Goal: Task Accomplishment & Management: Manage account settings

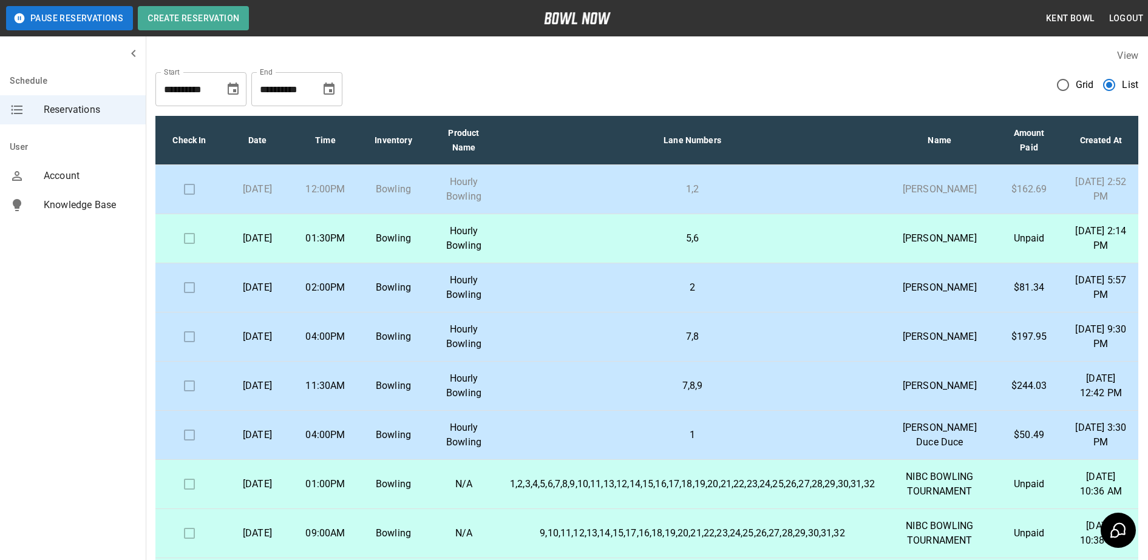
click at [649, 188] on td "1,2" at bounding box center [692, 189] width 384 height 49
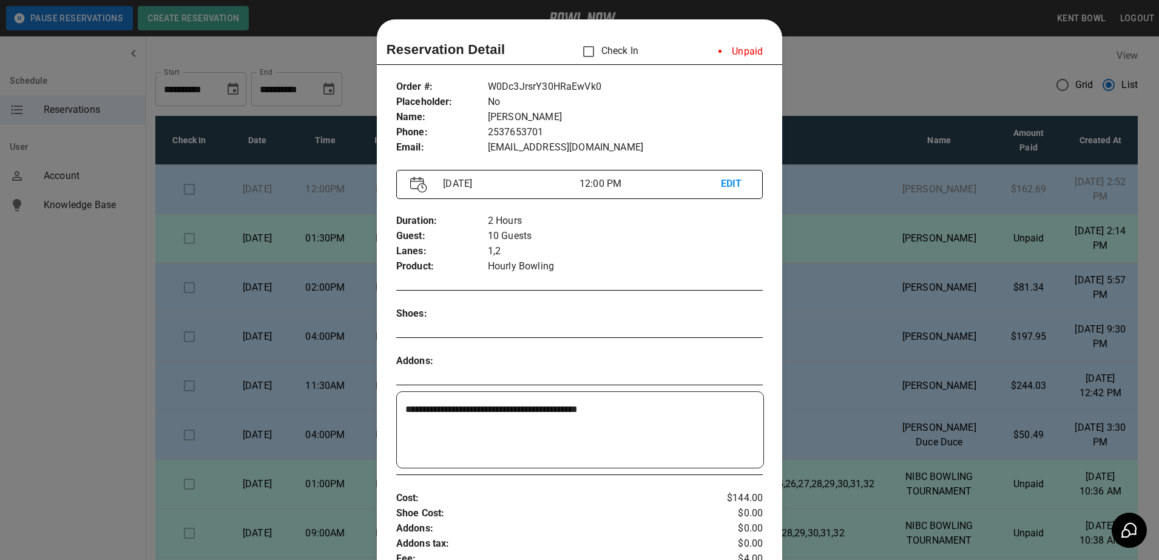
scroll to position [19, 0]
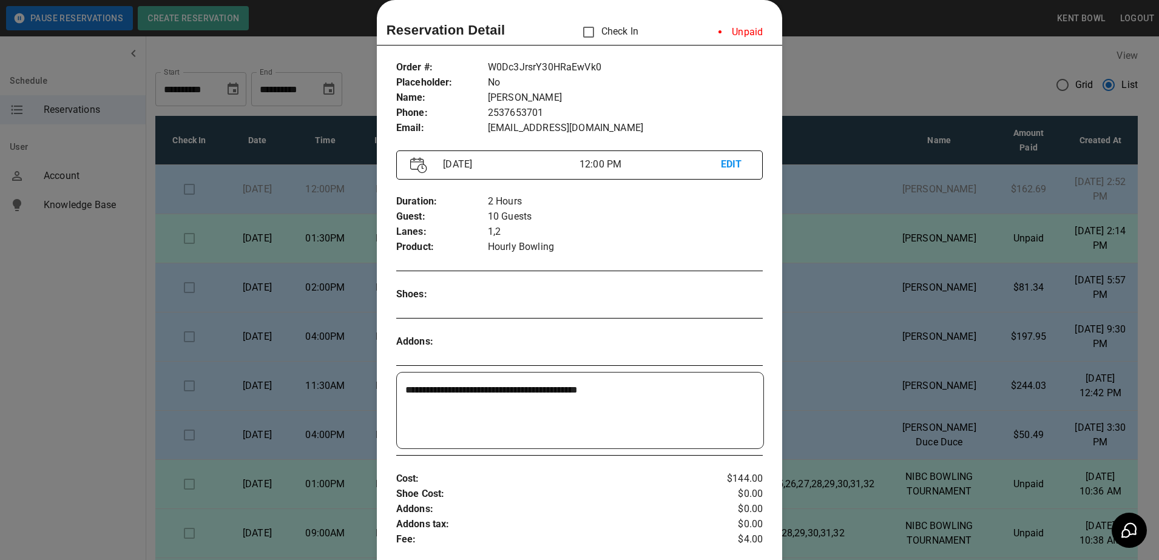
click at [78, 343] on div at bounding box center [579, 280] width 1159 height 560
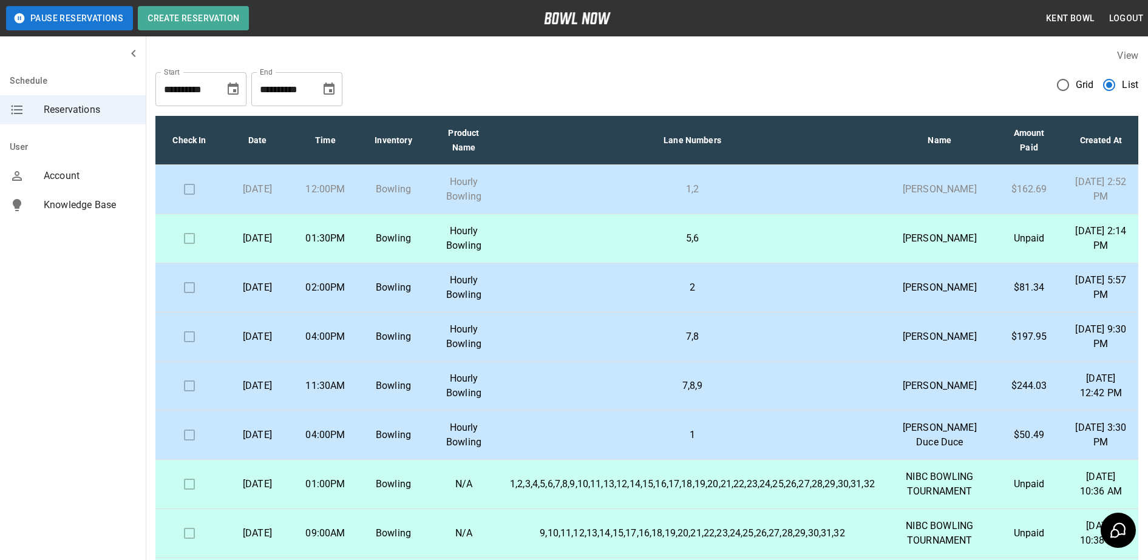
click at [579, 192] on p "1,2" at bounding box center [692, 189] width 365 height 15
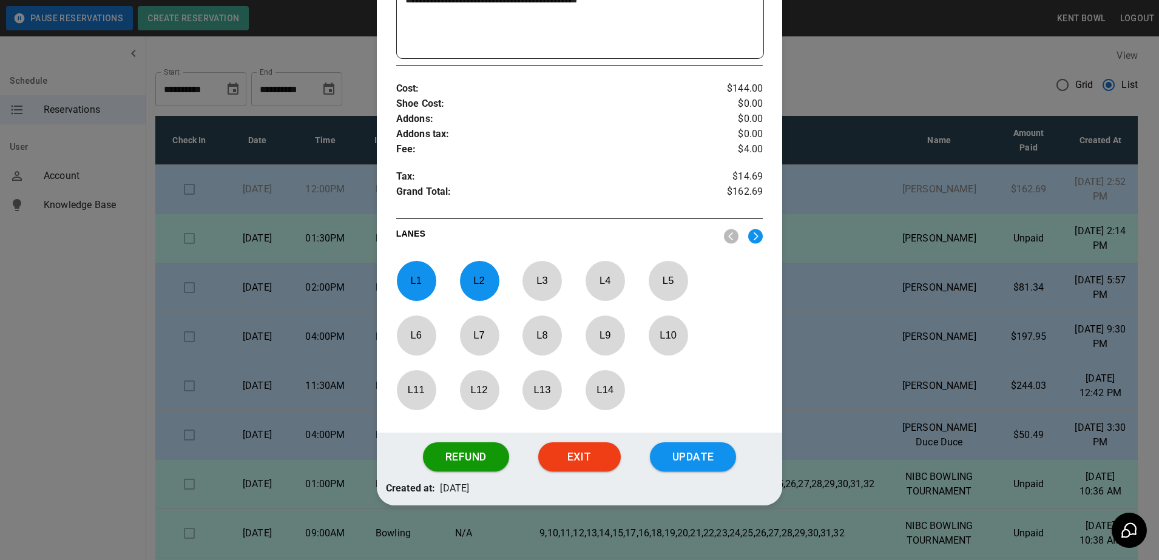
scroll to position [416, 0]
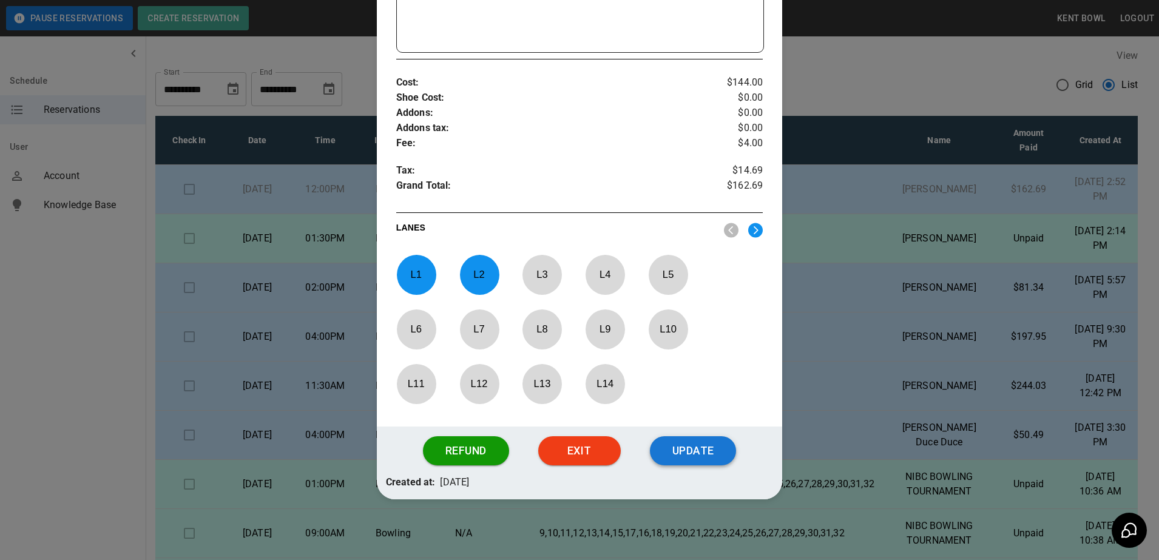
click at [701, 450] on button "Update" at bounding box center [693, 450] width 86 height 29
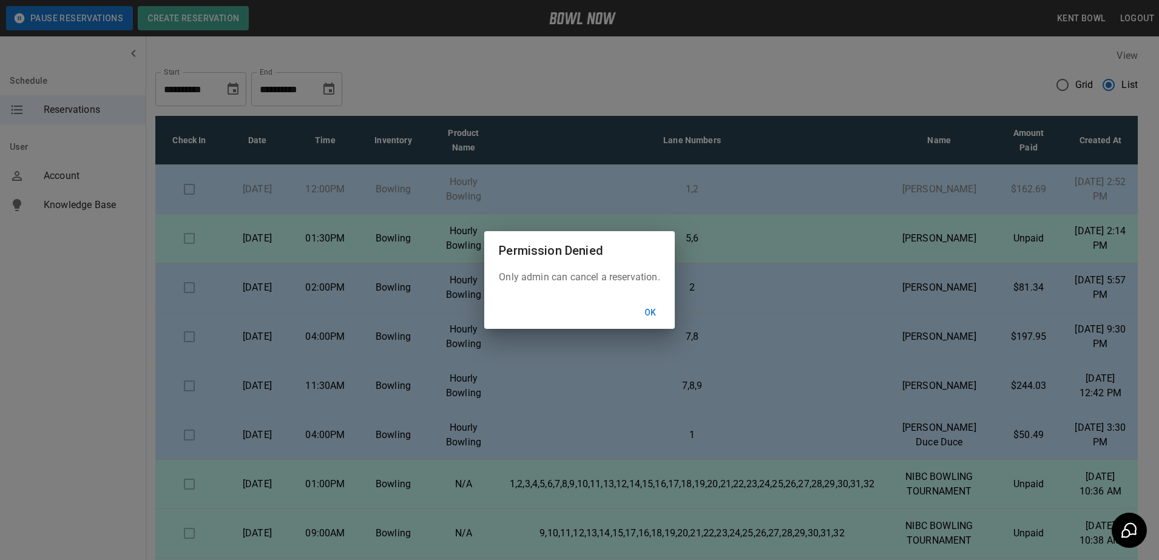
click at [651, 314] on button "Ok" at bounding box center [650, 313] width 39 height 22
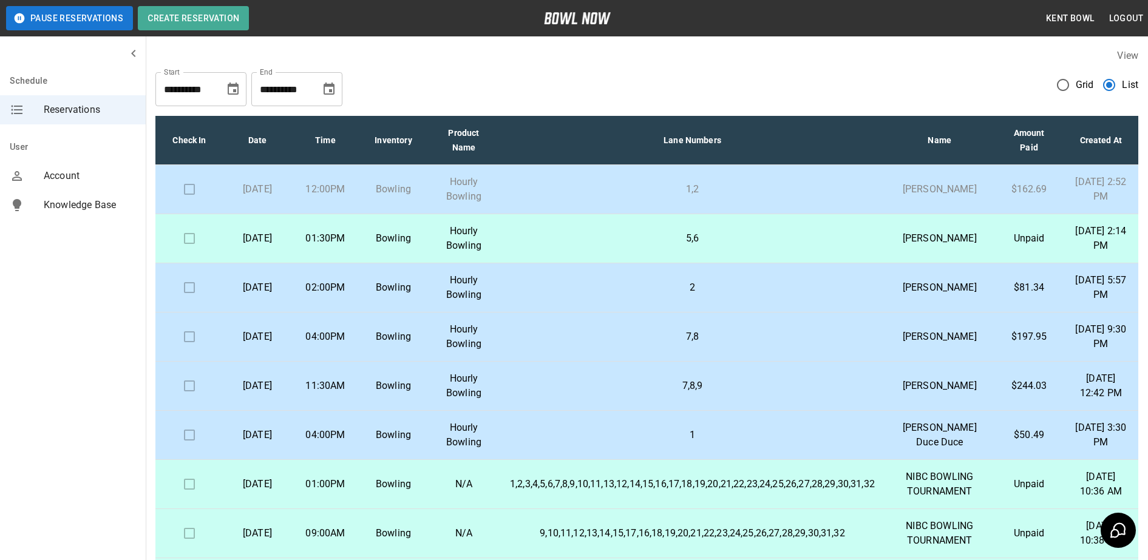
click at [379, 197] on p "Bowling" at bounding box center [393, 189] width 49 height 15
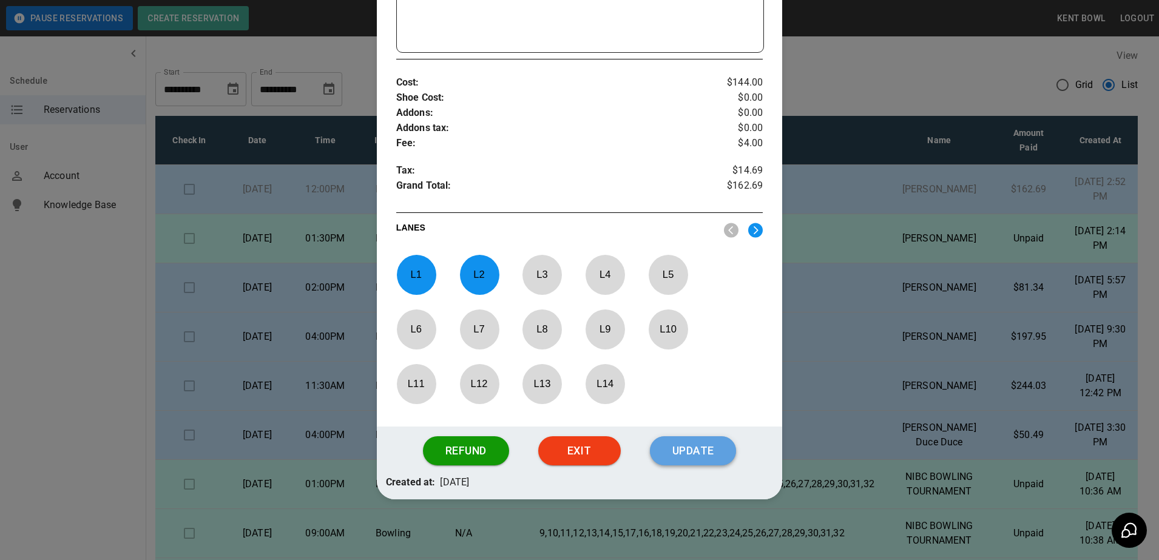
click at [702, 464] on button "Update" at bounding box center [693, 450] width 86 height 29
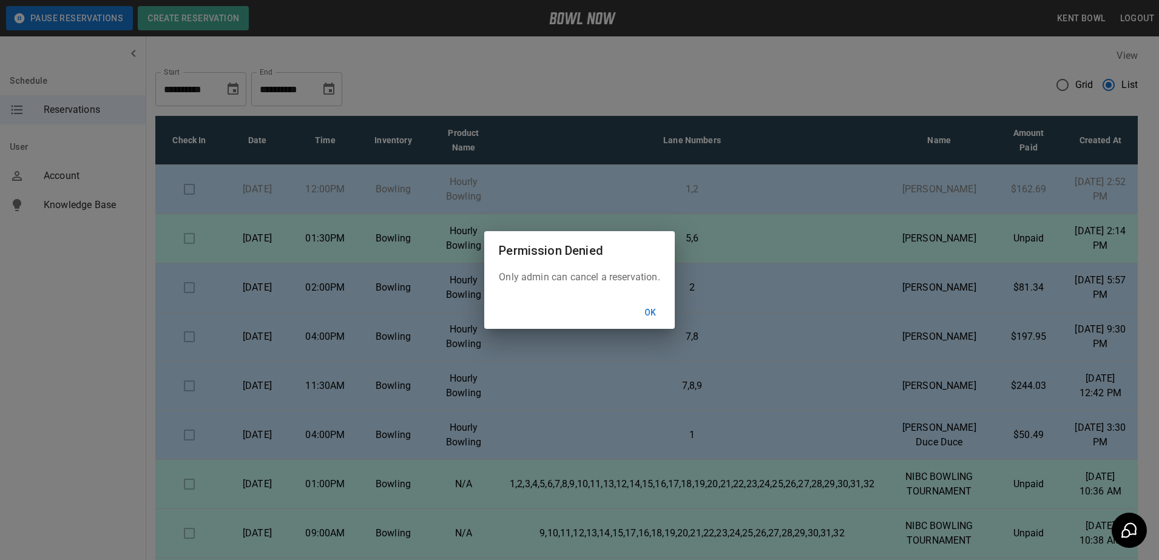
click at [651, 313] on button "Ok" at bounding box center [650, 313] width 39 height 22
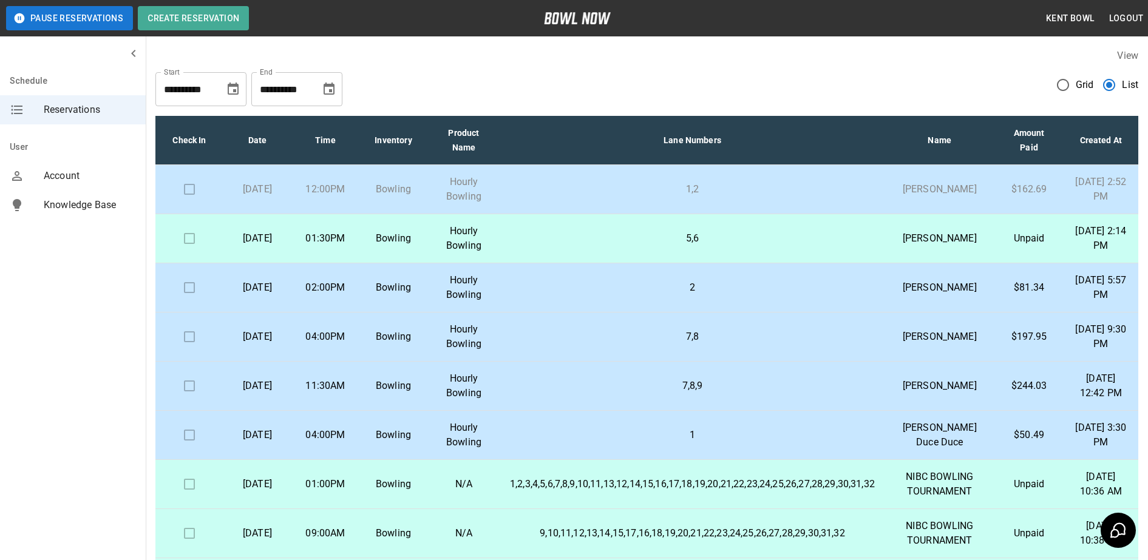
click at [166, 214] on td at bounding box center [189, 189] width 68 height 49
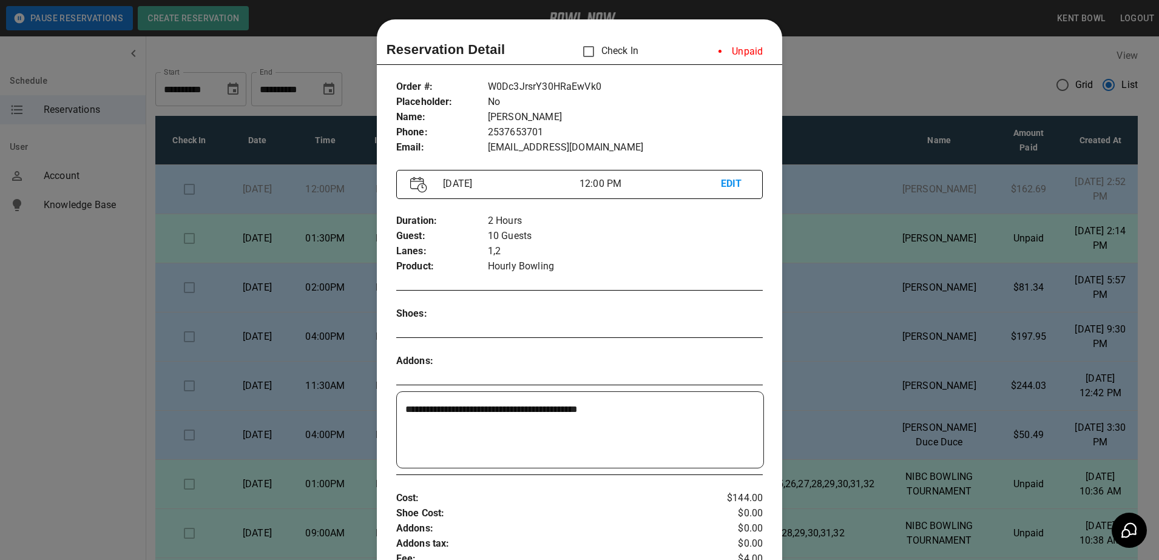
scroll to position [19, 0]
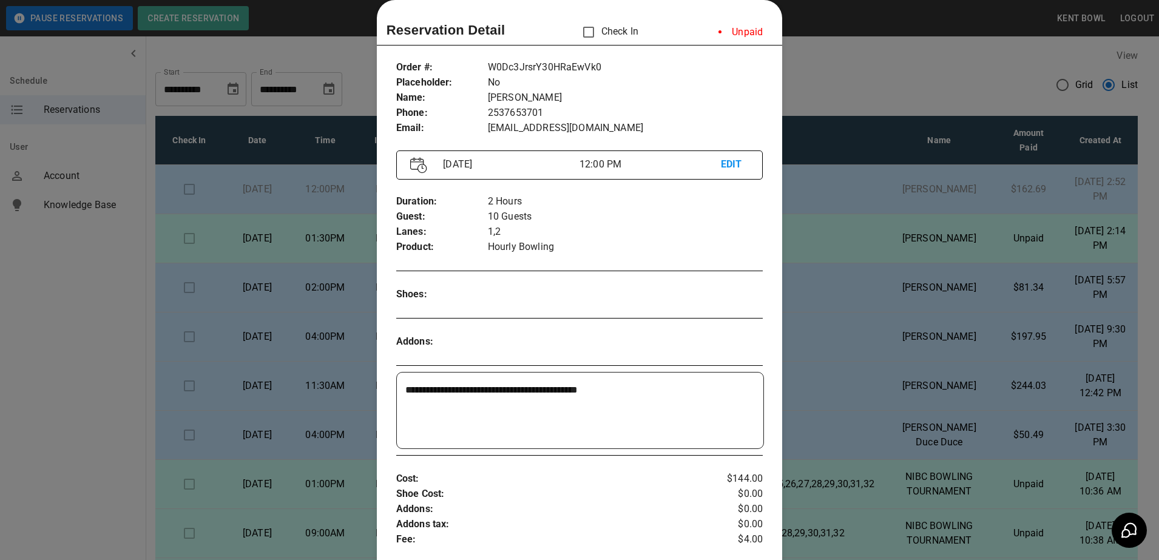
click at [186, 207] on div at bounding box center [579, 280] width 1159 height 560
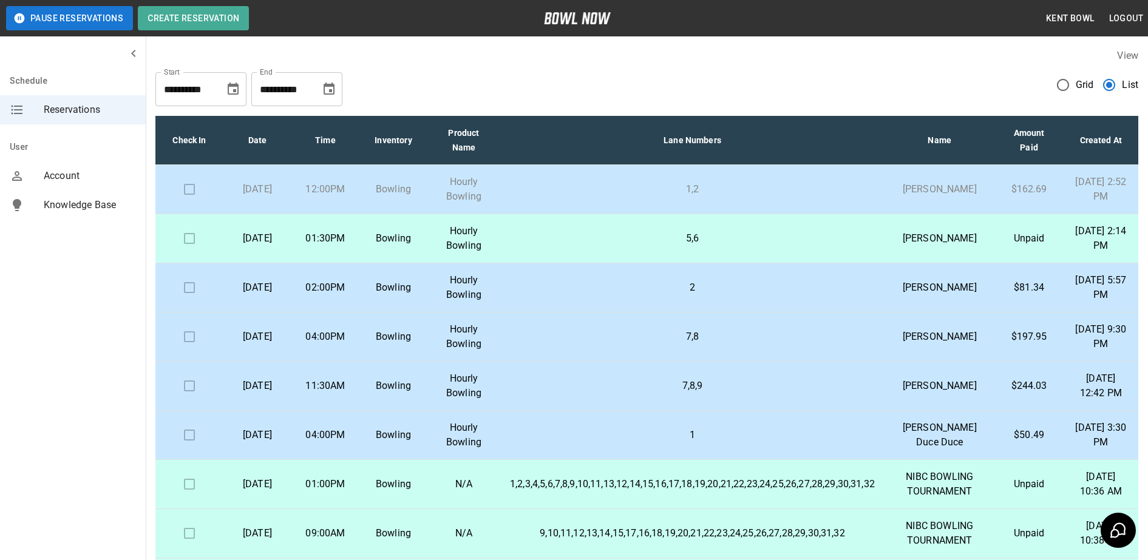
click at [200, 207] on td at bounding box center [189, 189] width 68 height 49
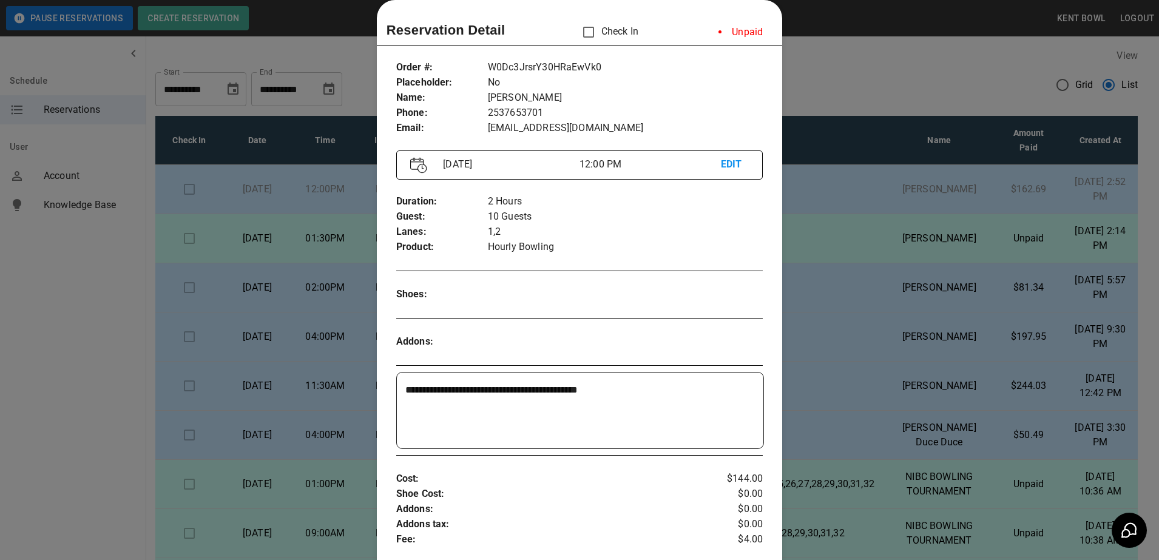
click at [19, 332] on div at bounding box center [579, 280] width 1159 height 560
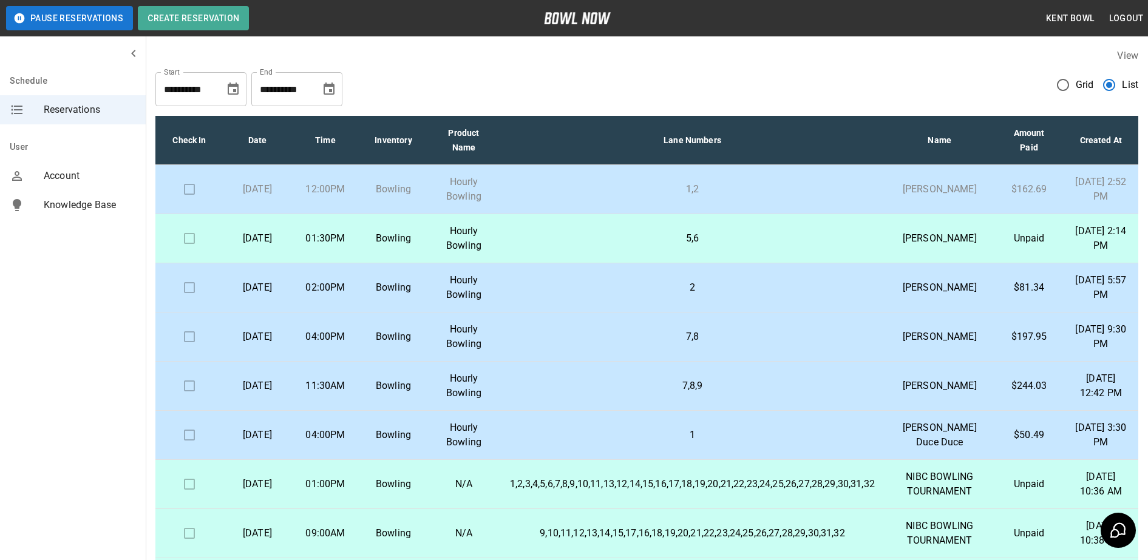
click at [195, 196] on td at bounding box center [189, 189] width 68 height 49
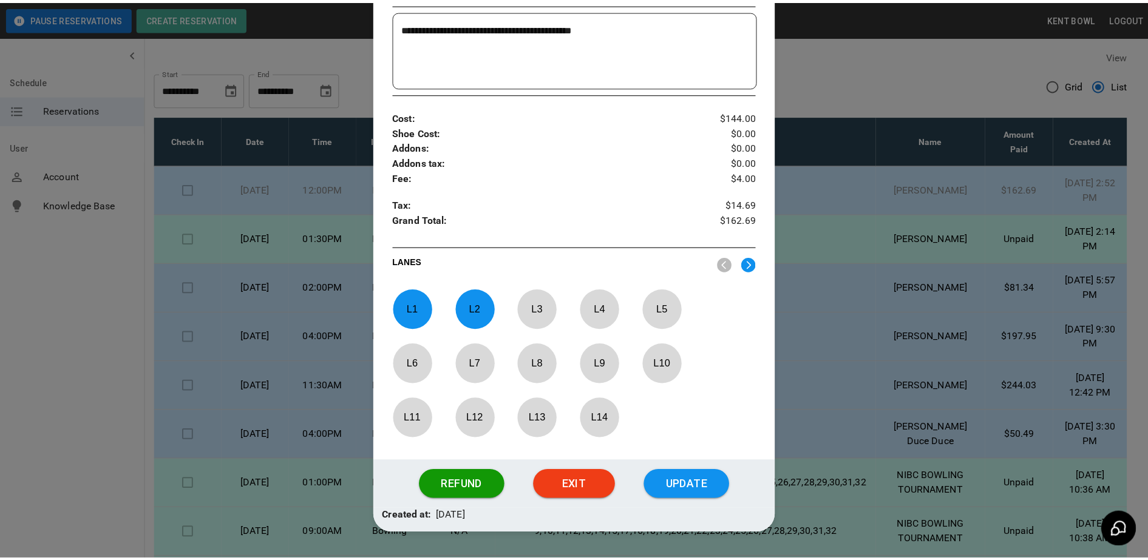
scroll to position [416, 0]
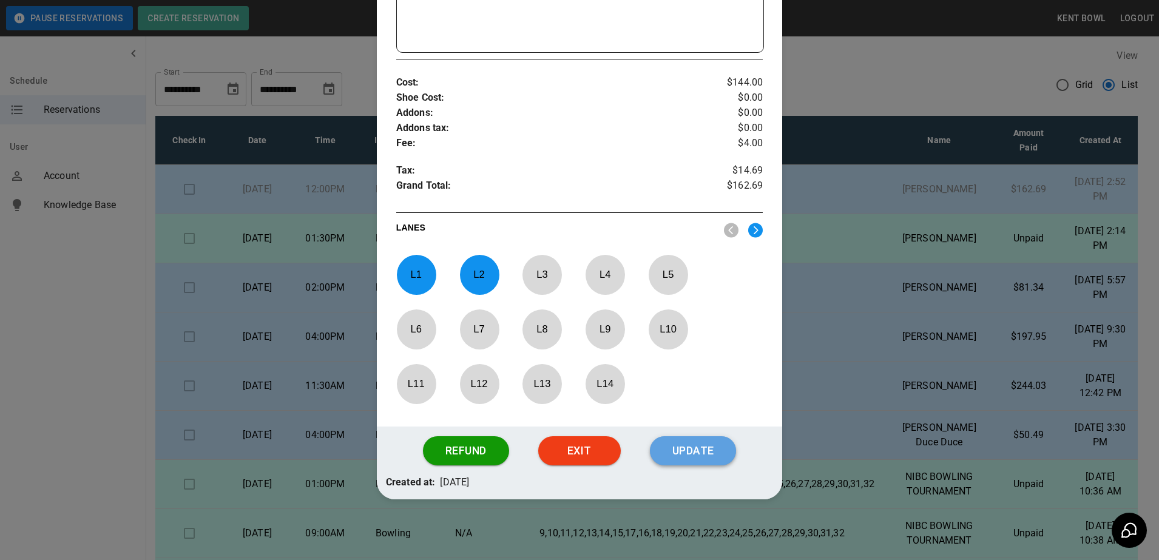
click at [690, 450] on button "Update" at bounding box center [693, 450] width 86 height 29
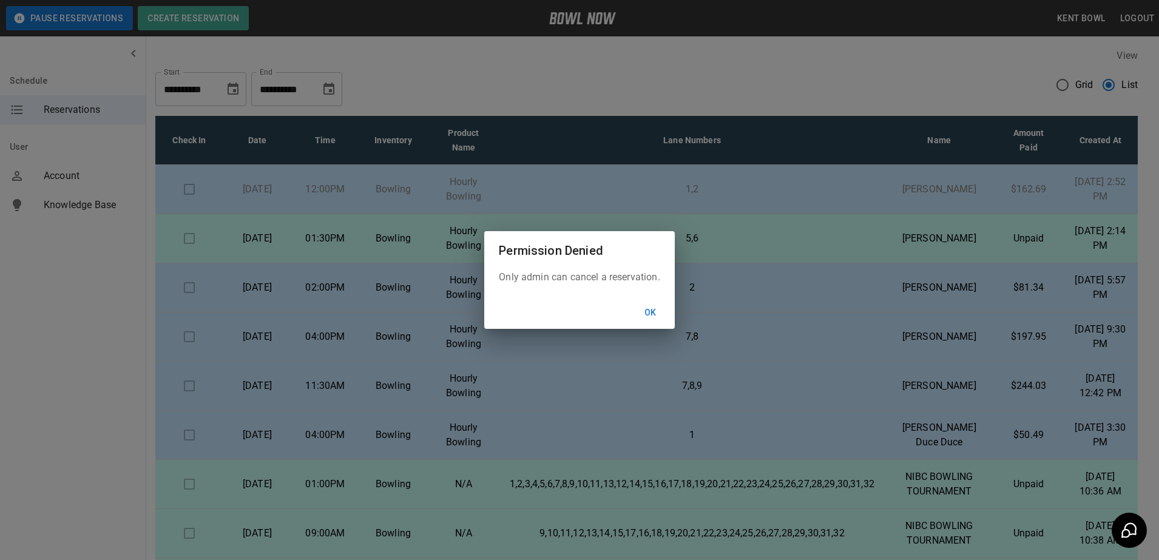
click at [657, 309] on button "Ok" at bounding box center [650, 313] width 39 height 22
